Goal: Task Accomplishment & Management: Complete application form

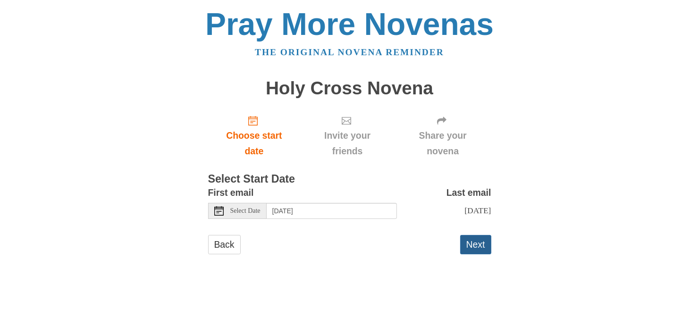
click at [476, 252] on button "Next" at bounding box center [475, 244] width 31 height 19
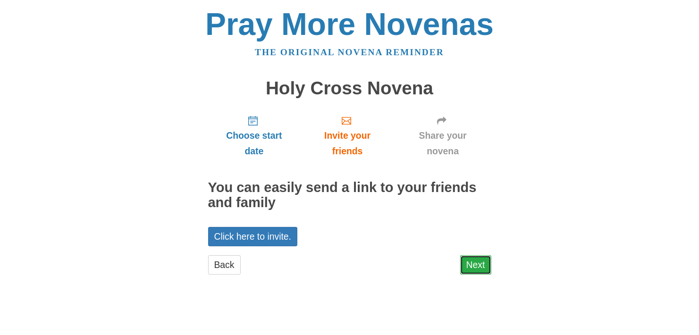
click at [477, 269] on link "Next" at bounding box center [475, 264] width 31 height 19
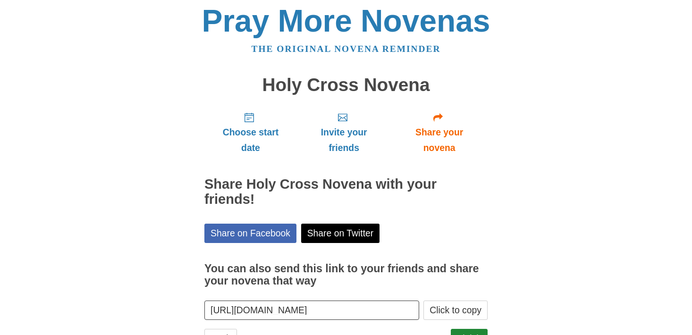
scroll to position [43, 0]
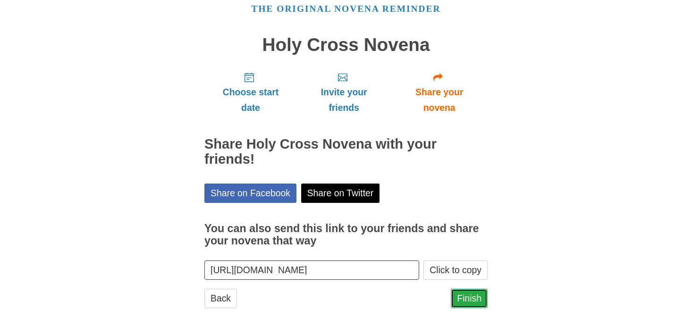
click at [473, 301] on link "Finish" at bounding box center [469, 298] width 37 height 19
